Goal: Task Accomplishment & Management: Use online tool/utility

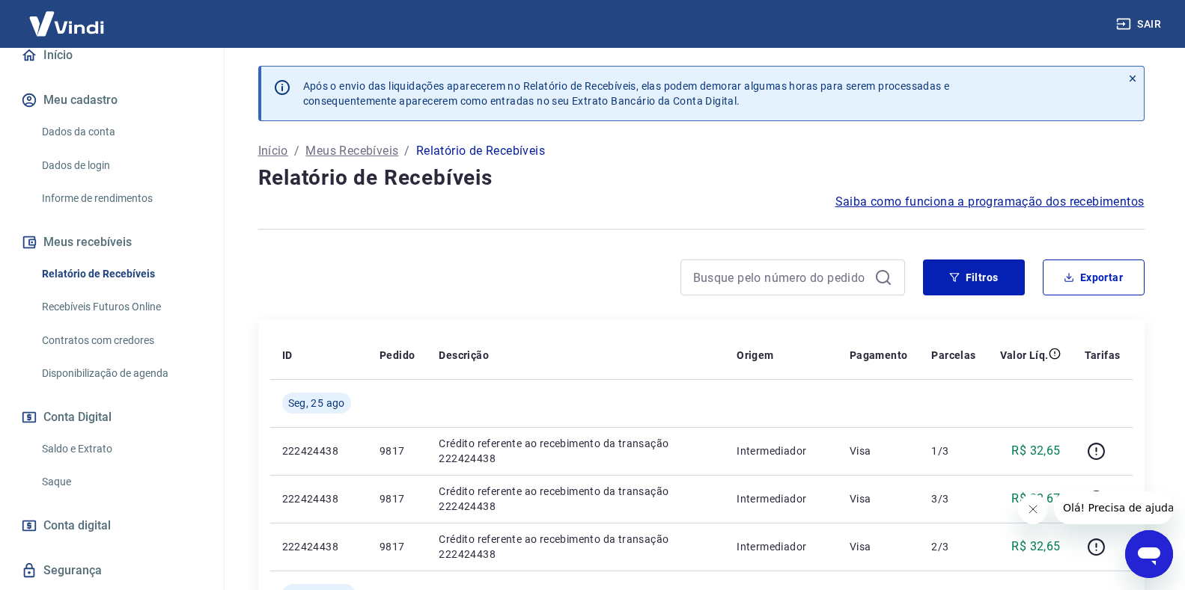
scroll to position [150, 0]
click at [100, 449] on link "Saldo e Extrato" at bounding box center [121, 448] width 170 height 31
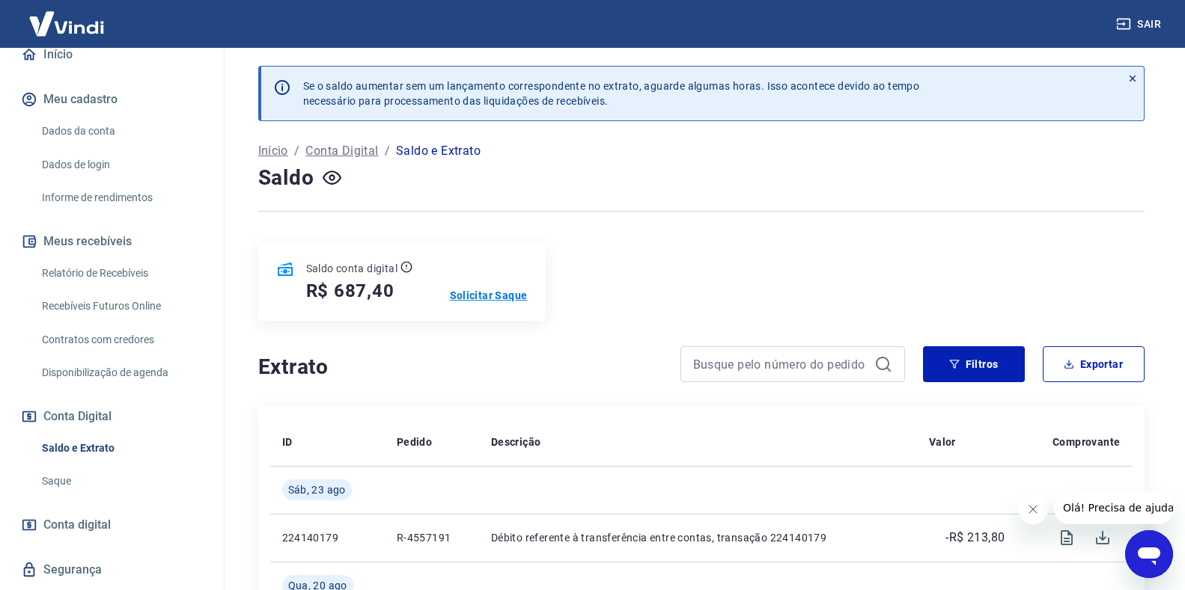
click at [495, 296] on p "Solicitar Saque" at bounding box center [489, 295] width 78 height 15
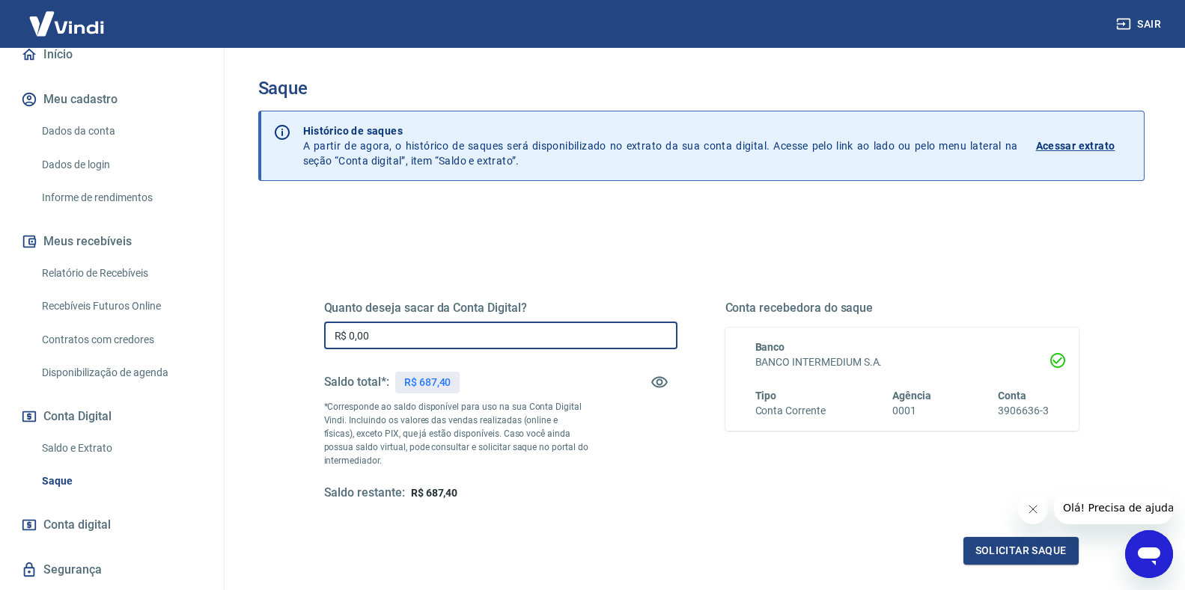
click at [518, 329] on input "R$ 0,00" at bounding box center [500, 336] width 353 height 28
type input "R$ 687,40"
click at [1041, 556] on button "Solicitar saque" at bounding box center [1020, 551] width 115 height 28
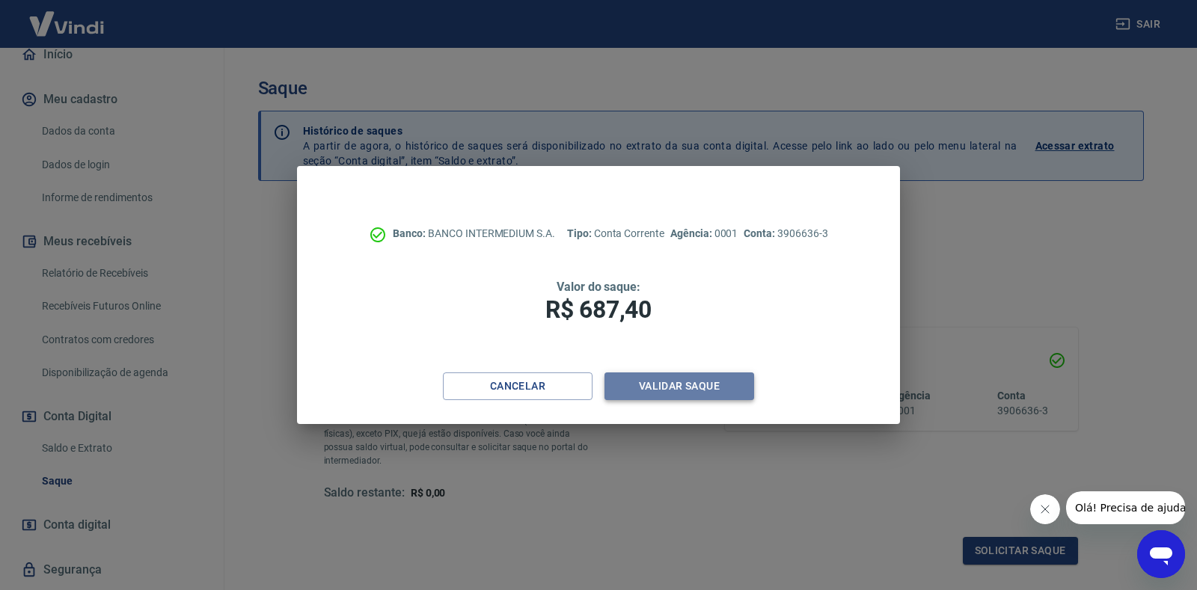
click at [672, 383] on button "Validar saque" at bounding box center [680, 387] width 150 height 28
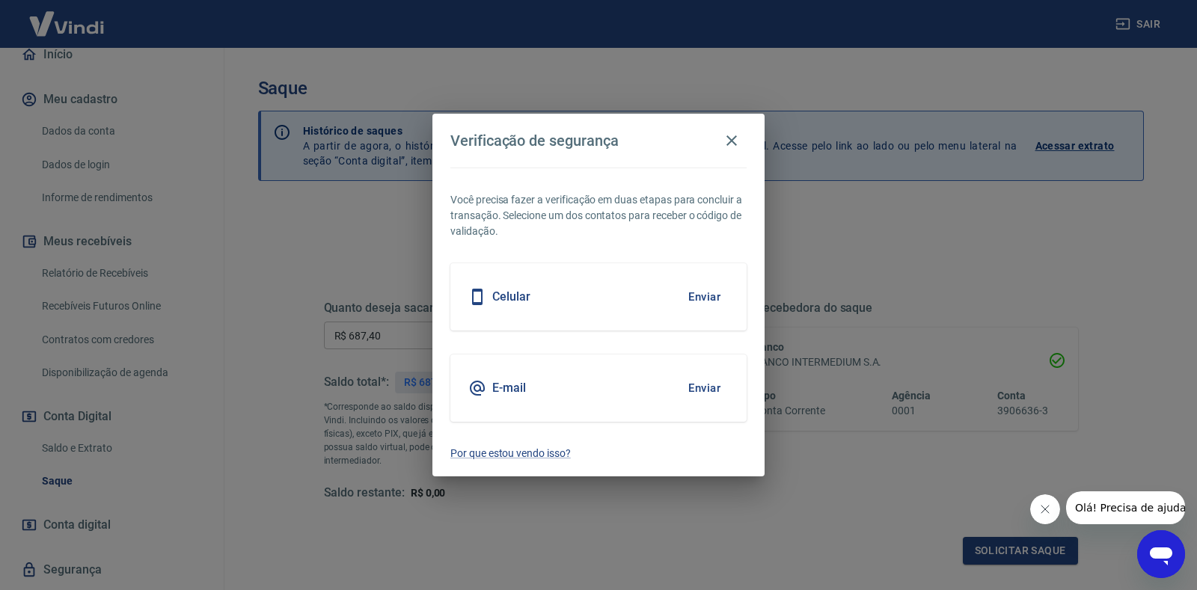
click at [699, 296] on button "Enviar" at bounding box center [704, 296] width 49 height 31
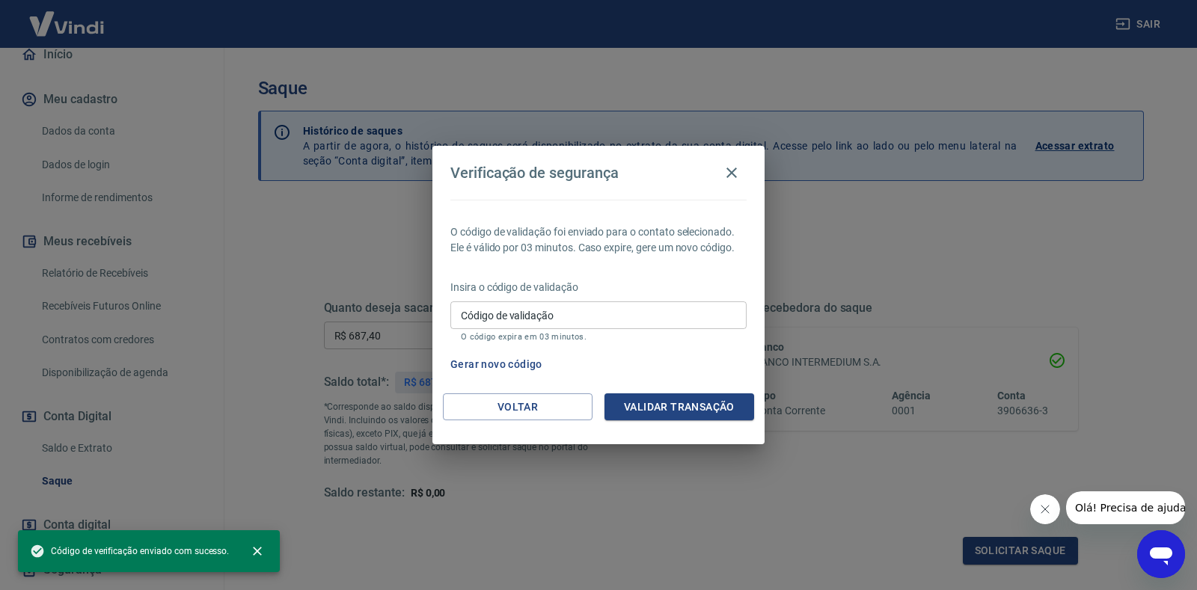
click at [652, 319] on input "Código de validação" at bounding box center [599, 316] width 296 height 28
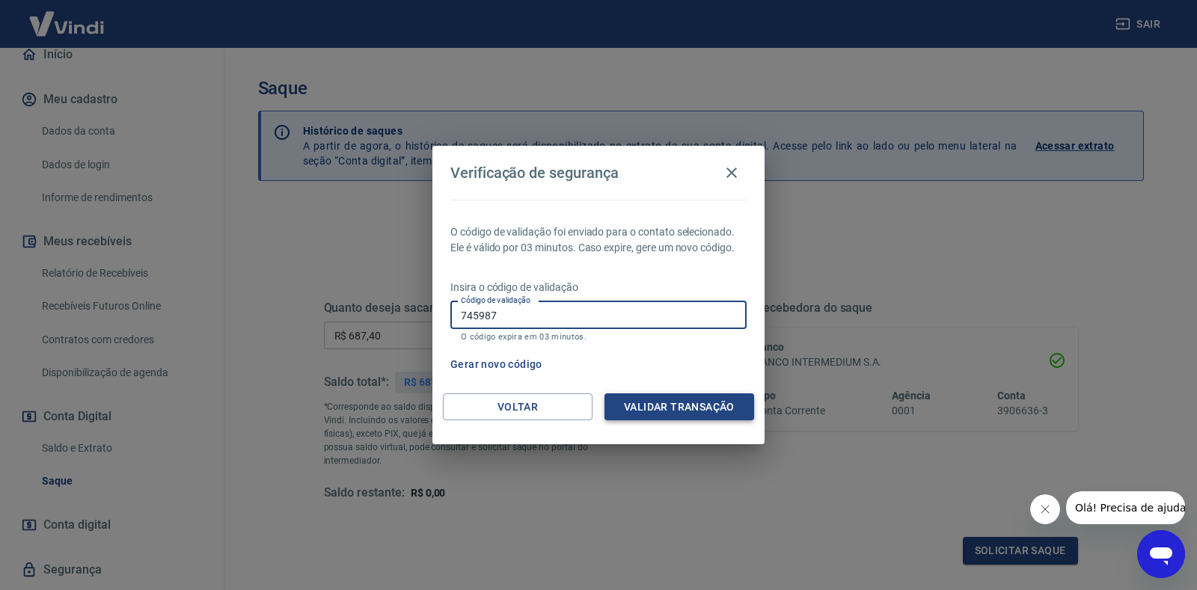
type input "745987"
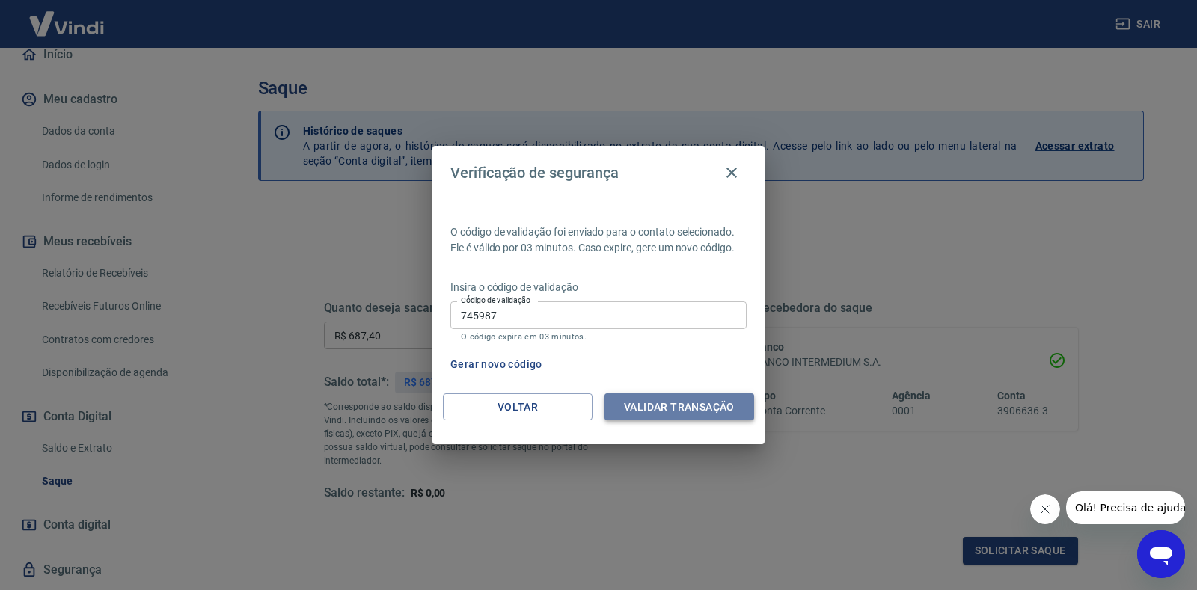
click at [695, 419] on button "Validar transação" at bounding box center [680, 408] width 150 height 28
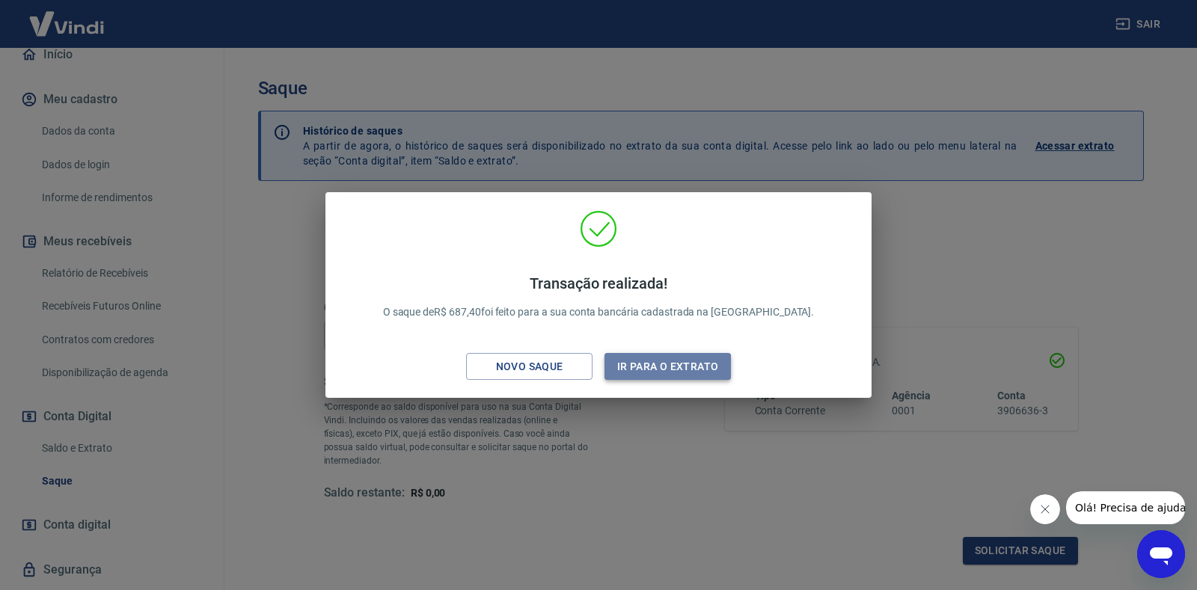
click at [677, 363] on button "Ir para o extrato" at bounding box center [668, 367] width 126 height 28
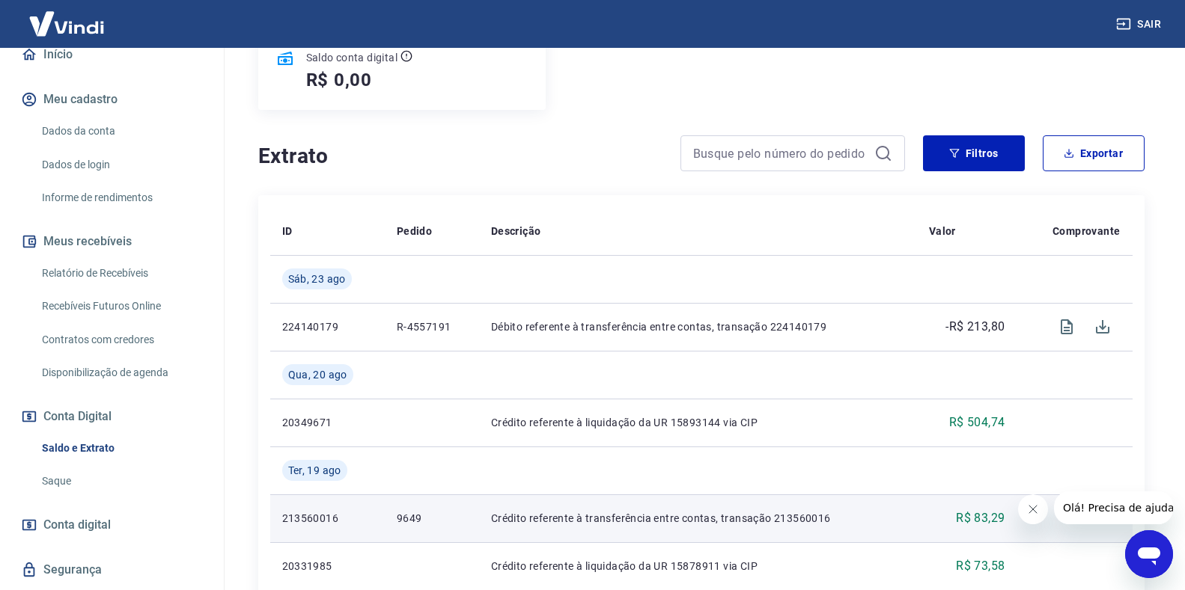
scroll to position [150, 0]
